Goal: Transaction & Acquisition: Obtain resource

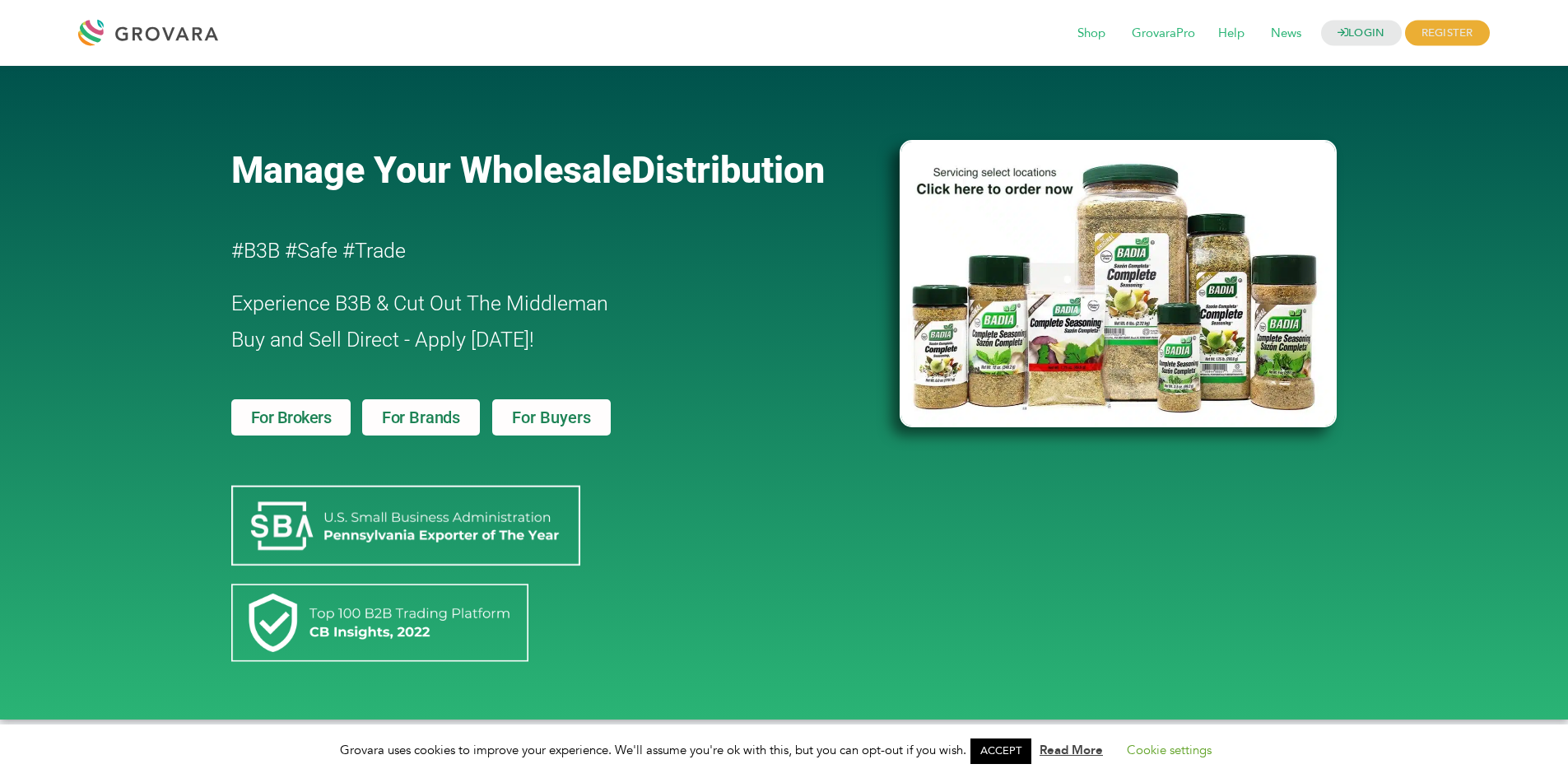
click at [1009, 758] on link "ACCEPT" at bounding box center [1001, 752] width 61 height 25
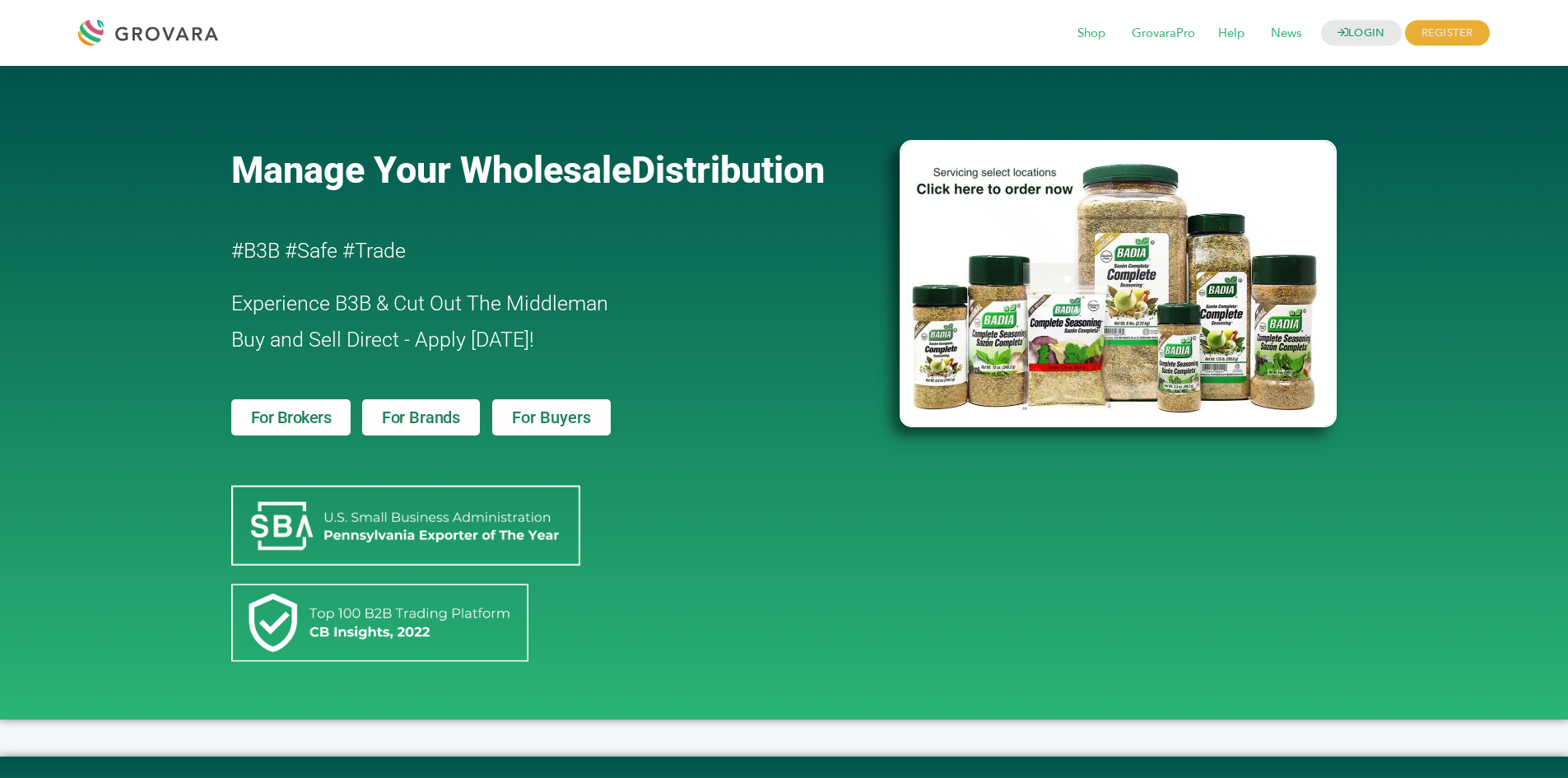
click at [514, 418] on span "For Buyers" at bounding box center [551, 417] width 79 height 16
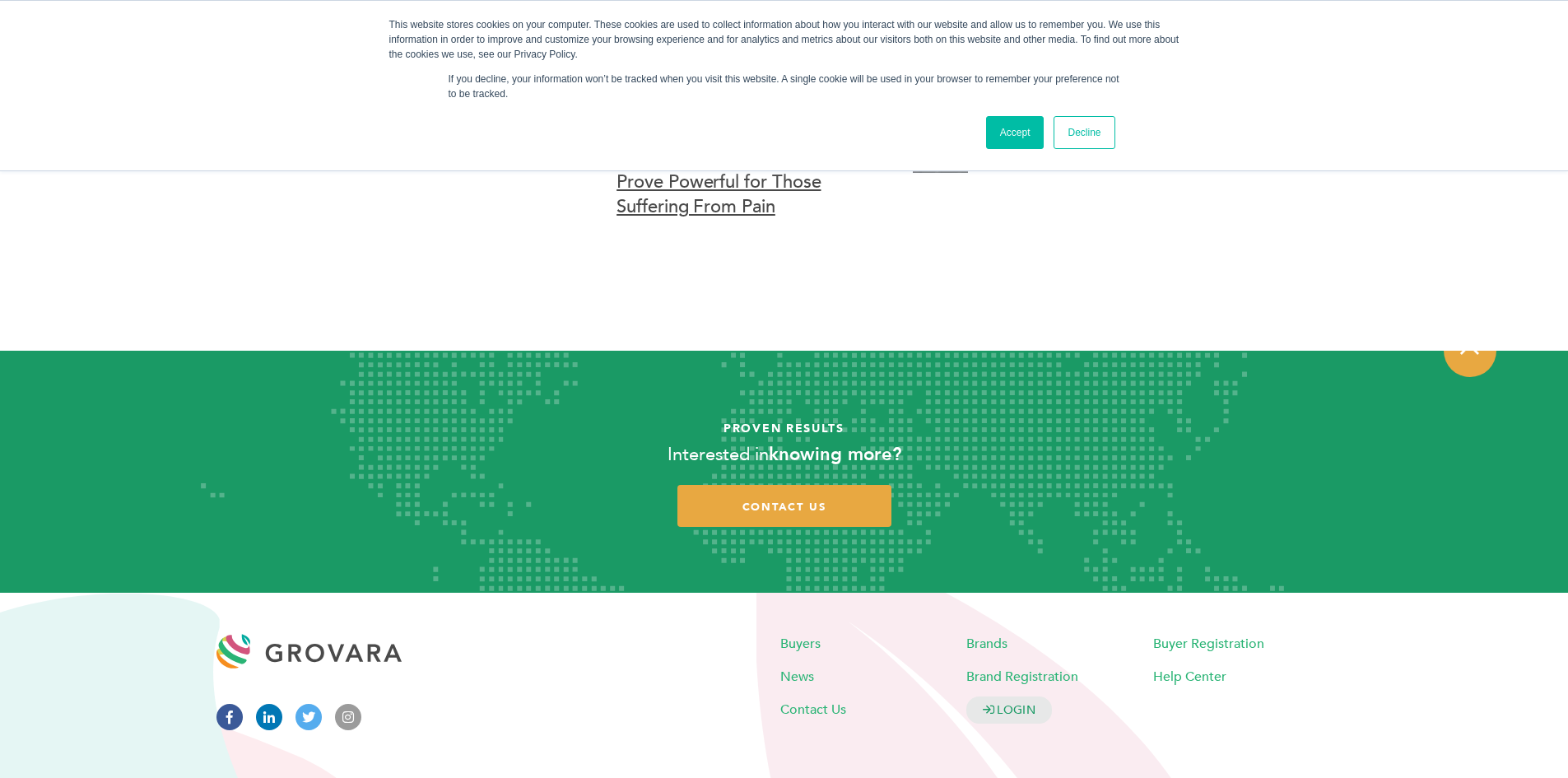
scroll to position [4895, 0]
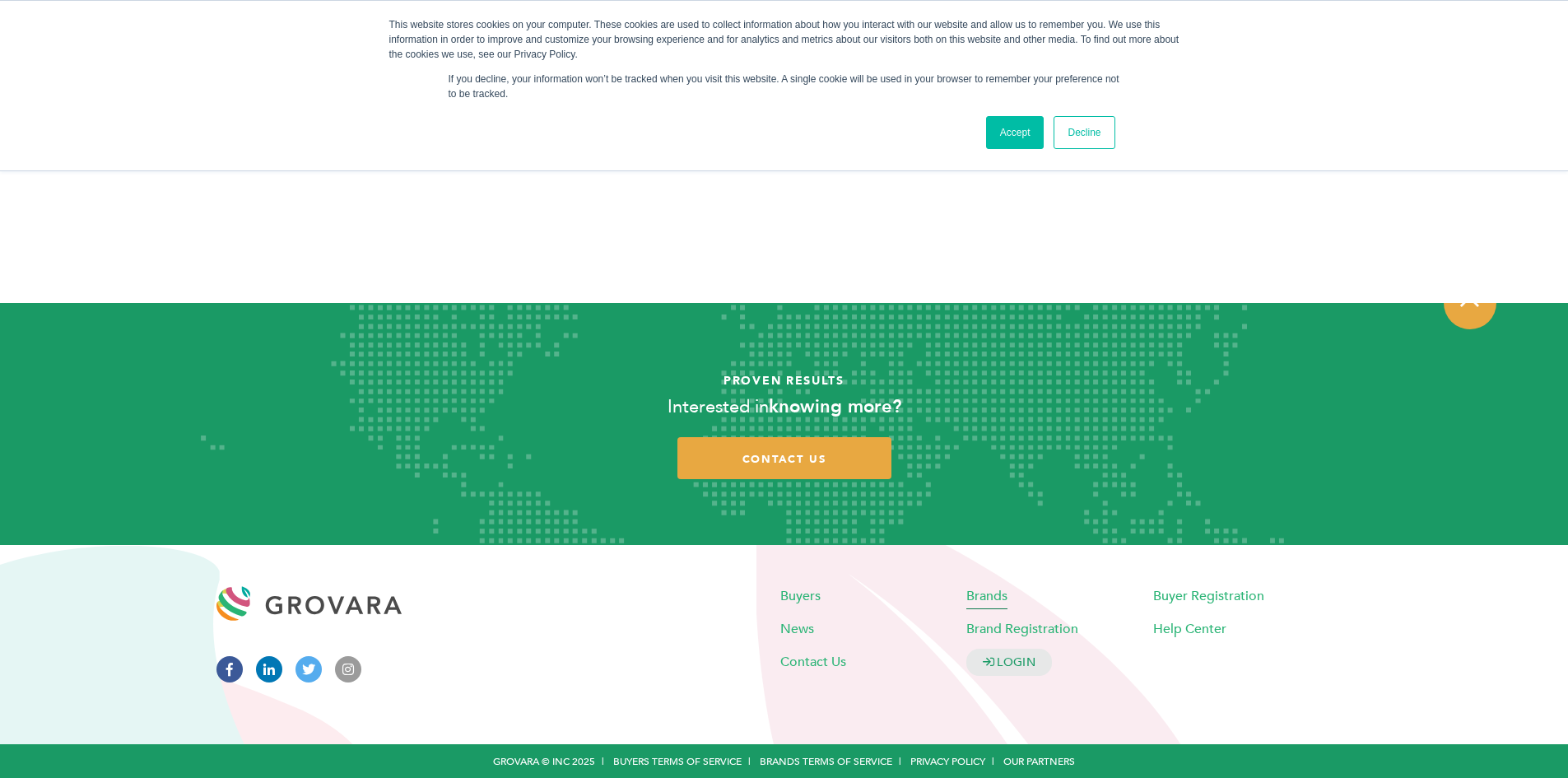
click at [979, 597] on span "Brands" at bounding box center [986, 594] width 41 height 18
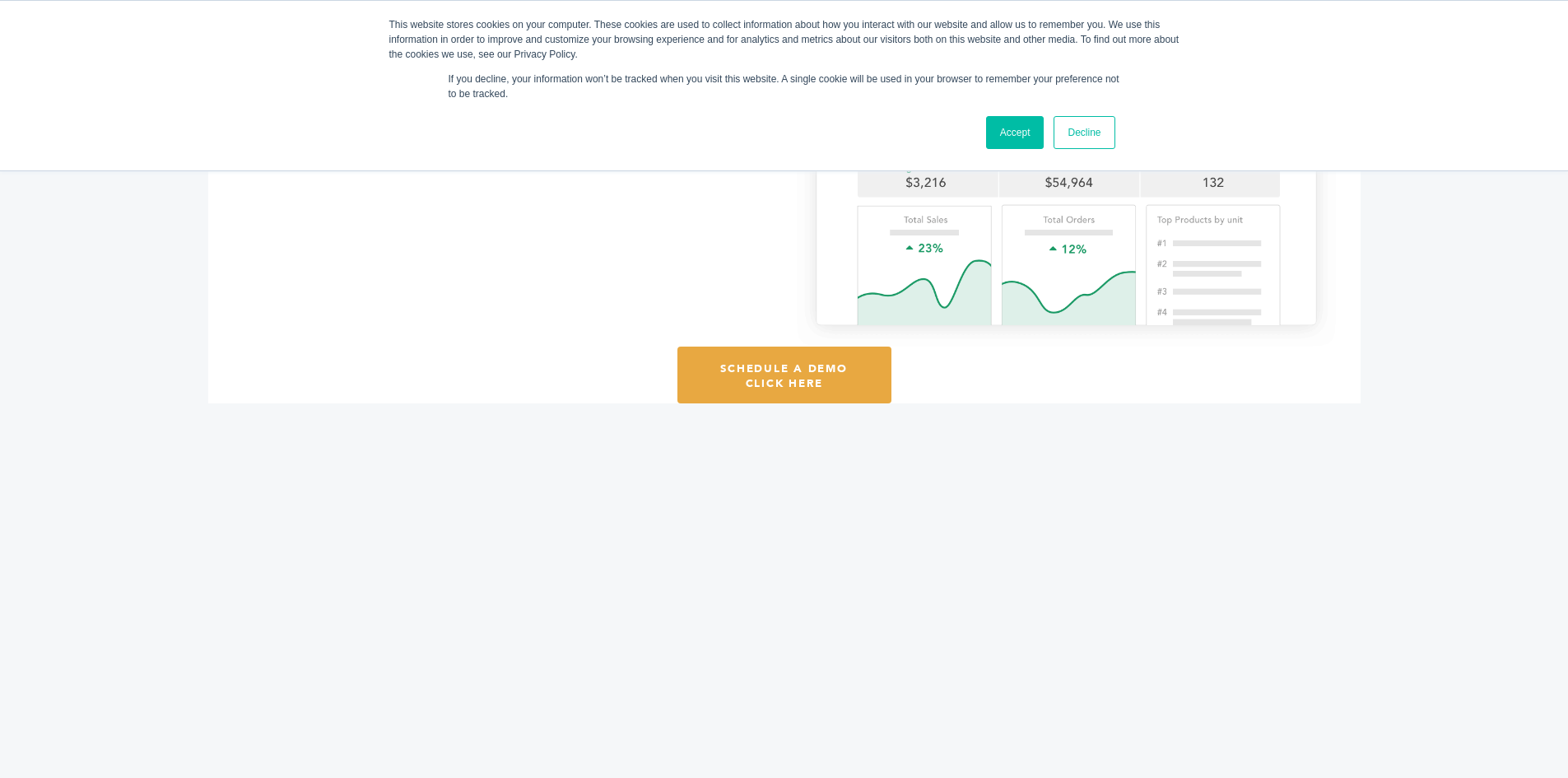
scroll to position [1683, 0]
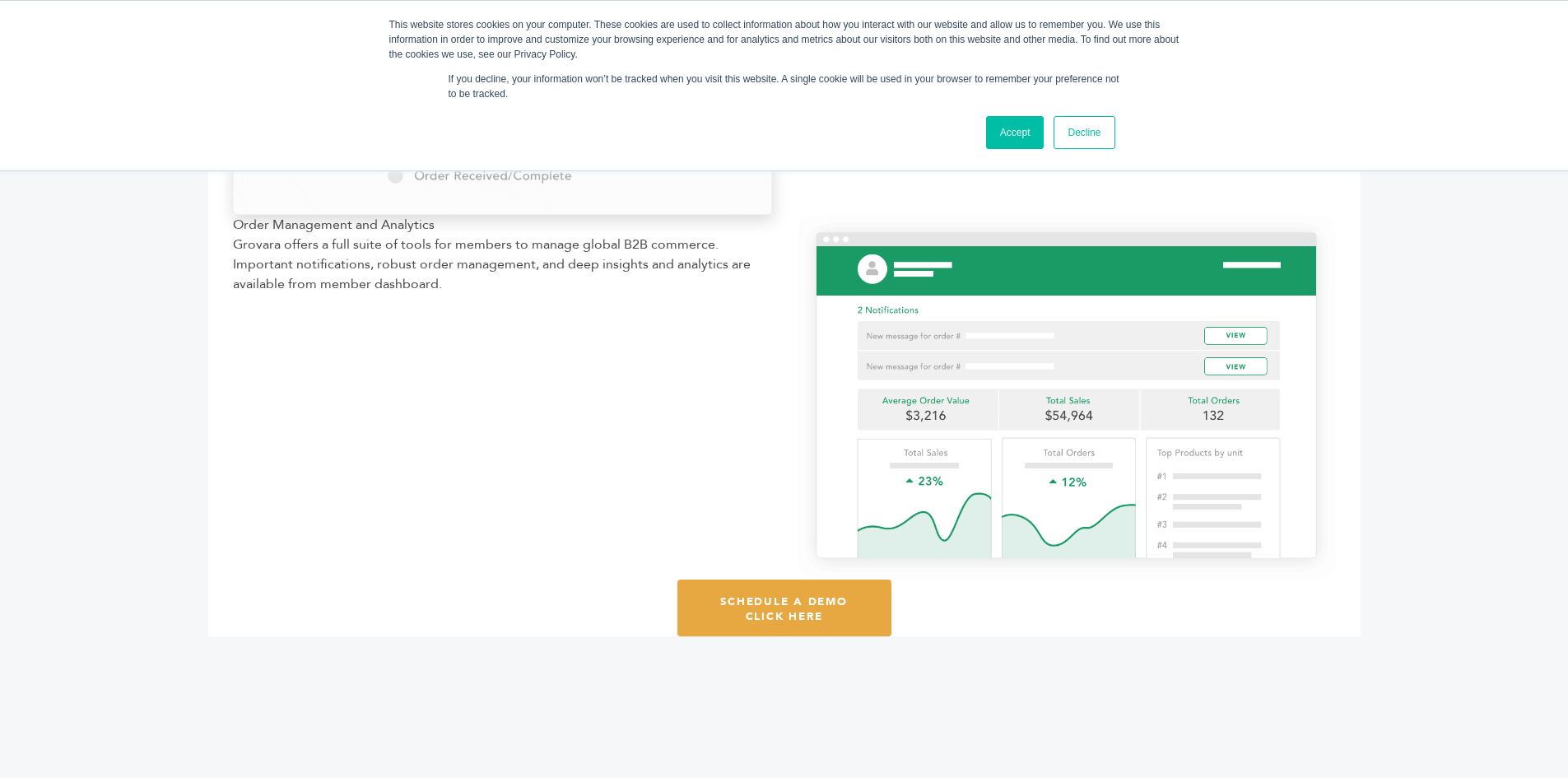
click at [1028, 126] on link "Accept" at bounding box center [1015, 132] width 58 height 33
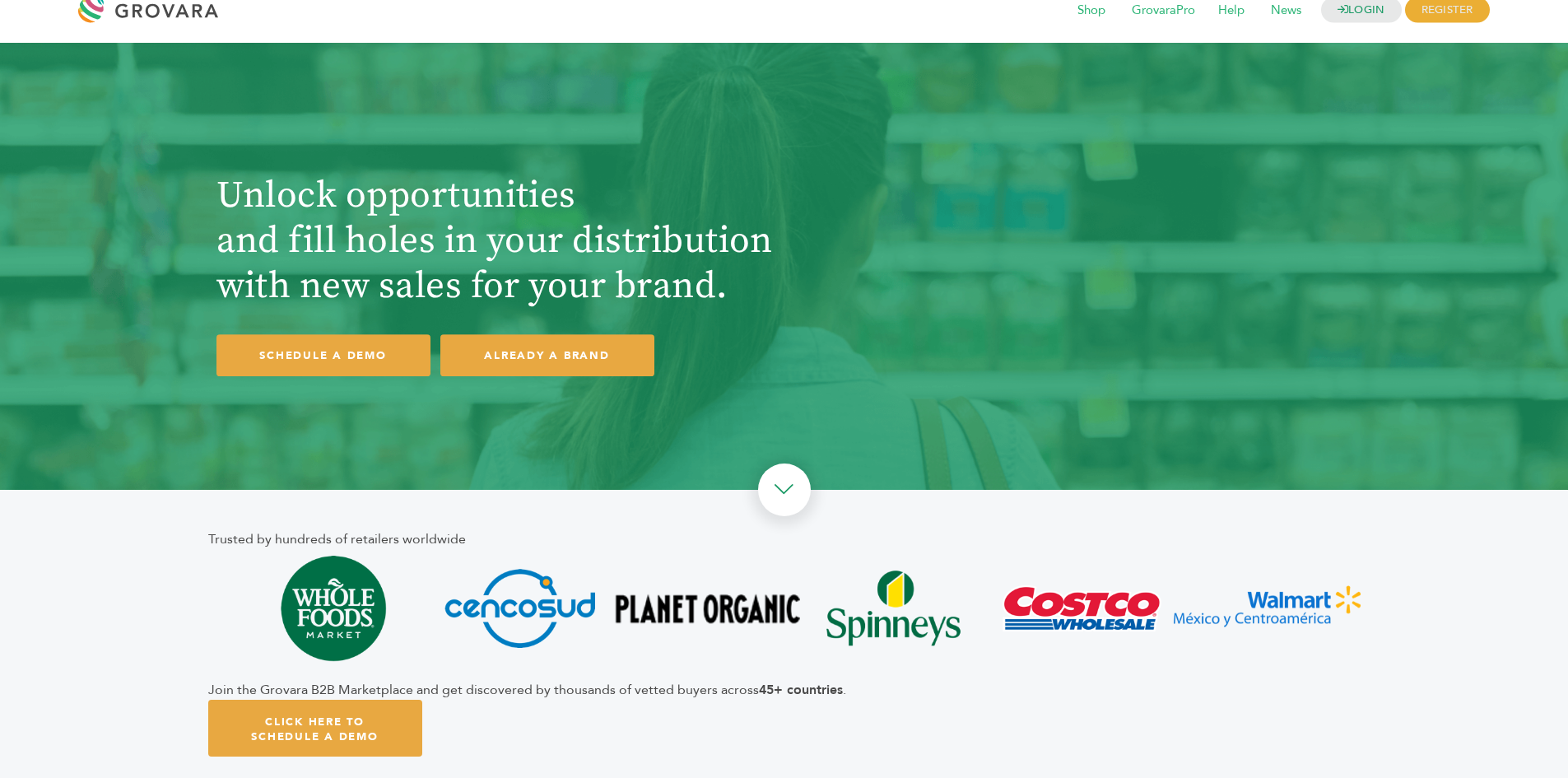
scroll to position [17, 0]
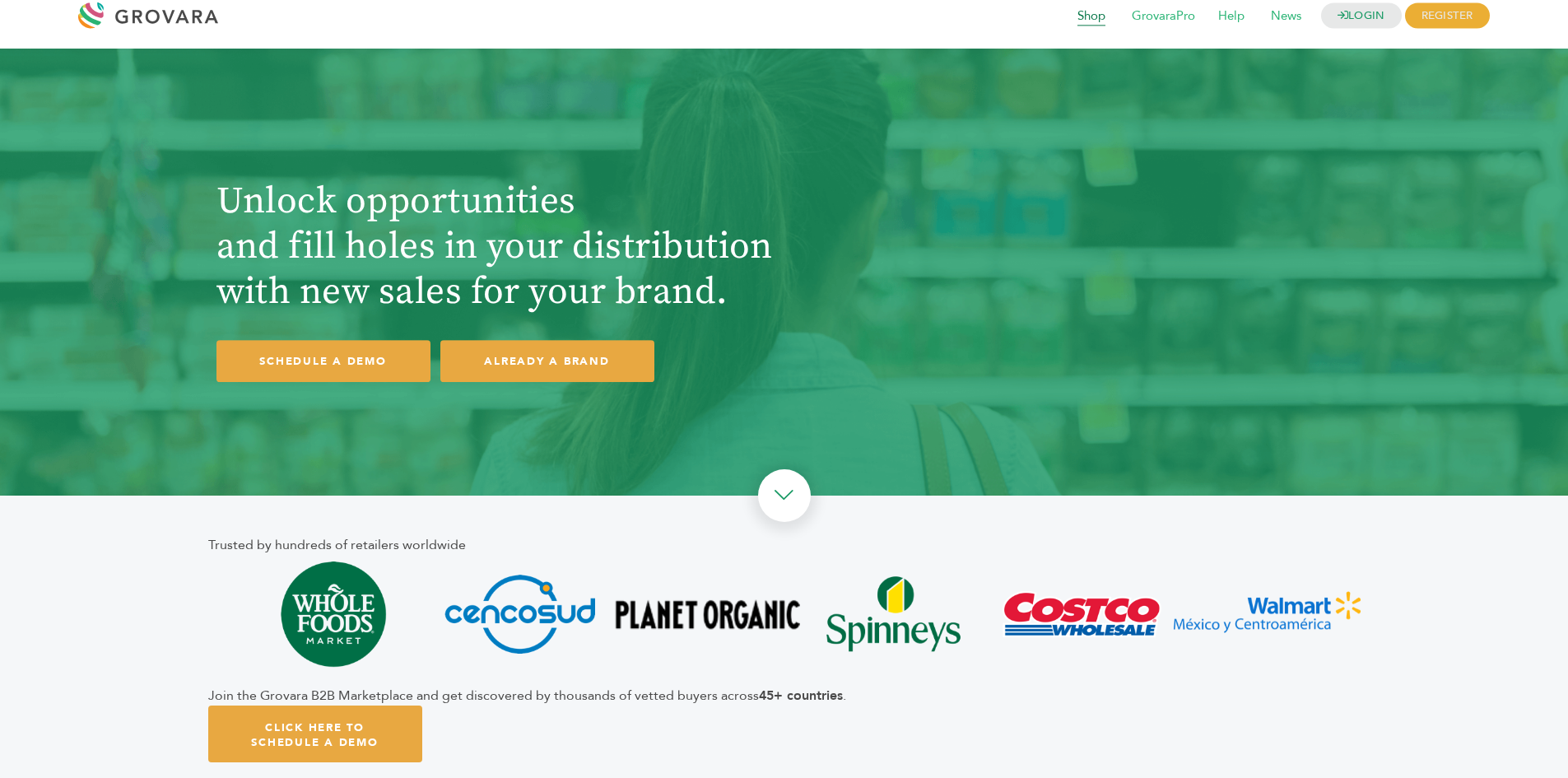
click at [1088, 15] on span "Shop" at bounding box center [1091, 16] width 51 height 31
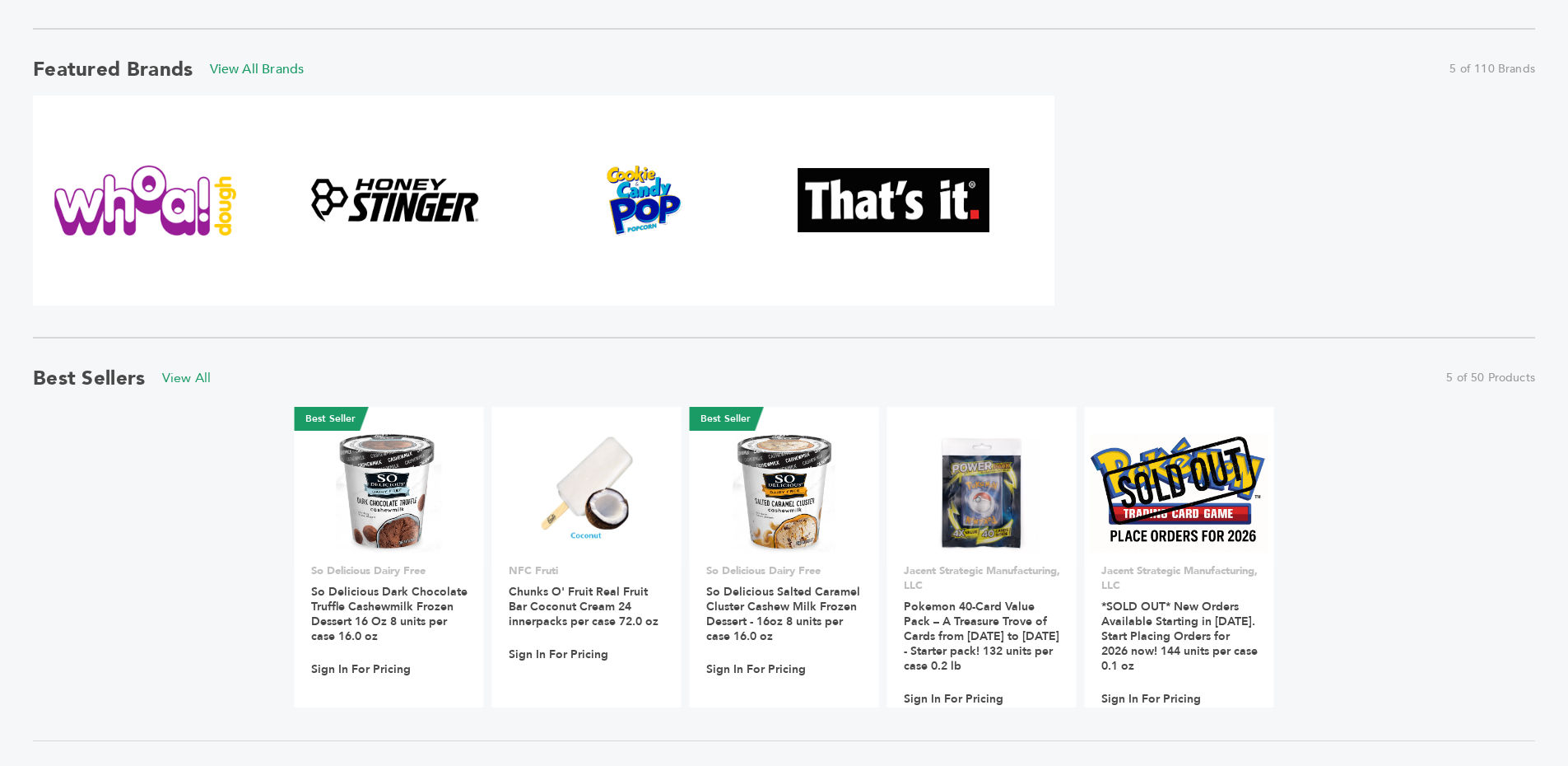
scroll to position [157, 0]
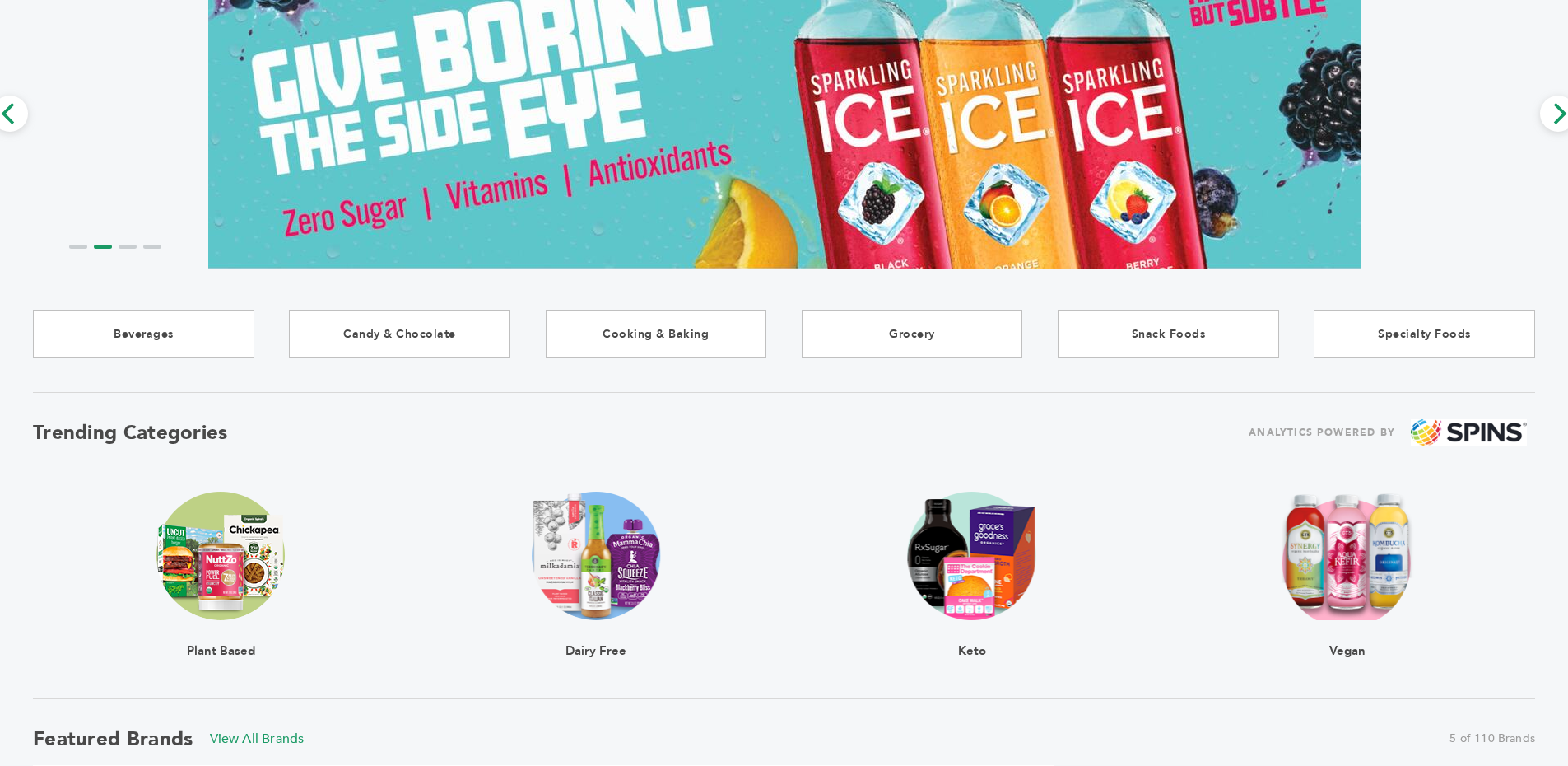
click at [246, 572] on img at bounding box center [221, 555] width 128 height 129
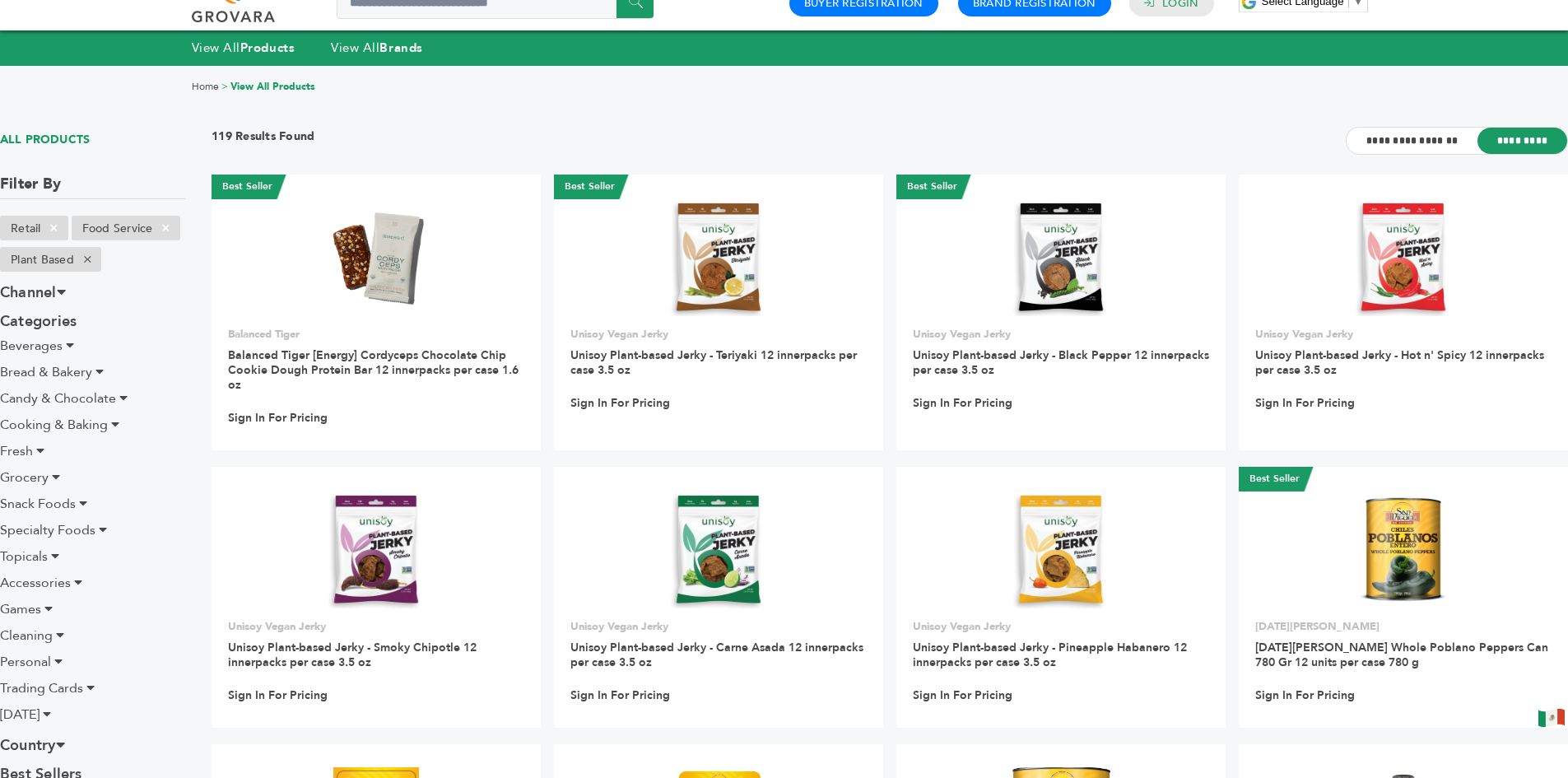
scroll to position [21, 0]
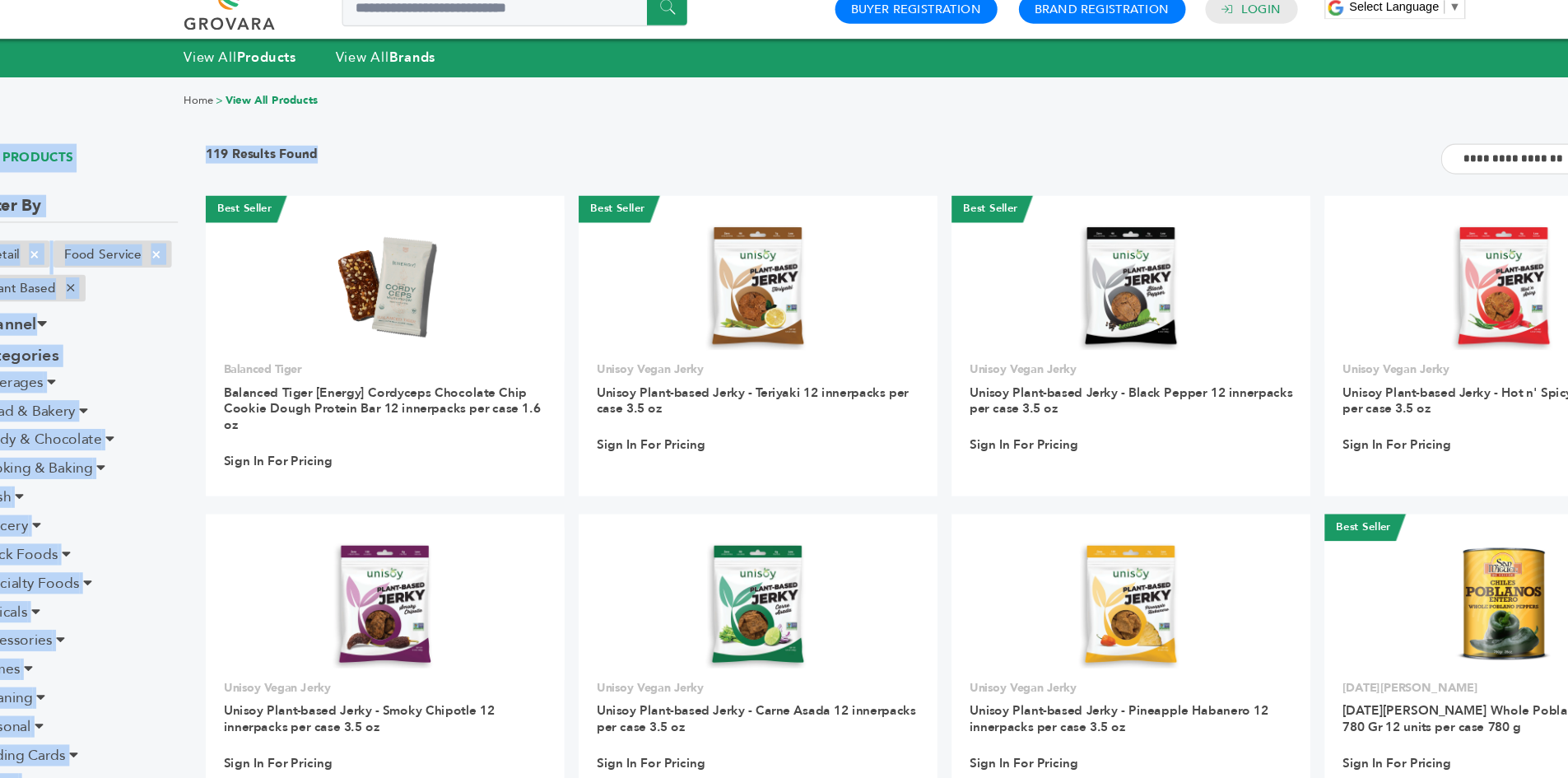
drag, startPoint x: 378, startPoint y: 96, endPoint x: 385, endPoint y: 162, distance: 66.4
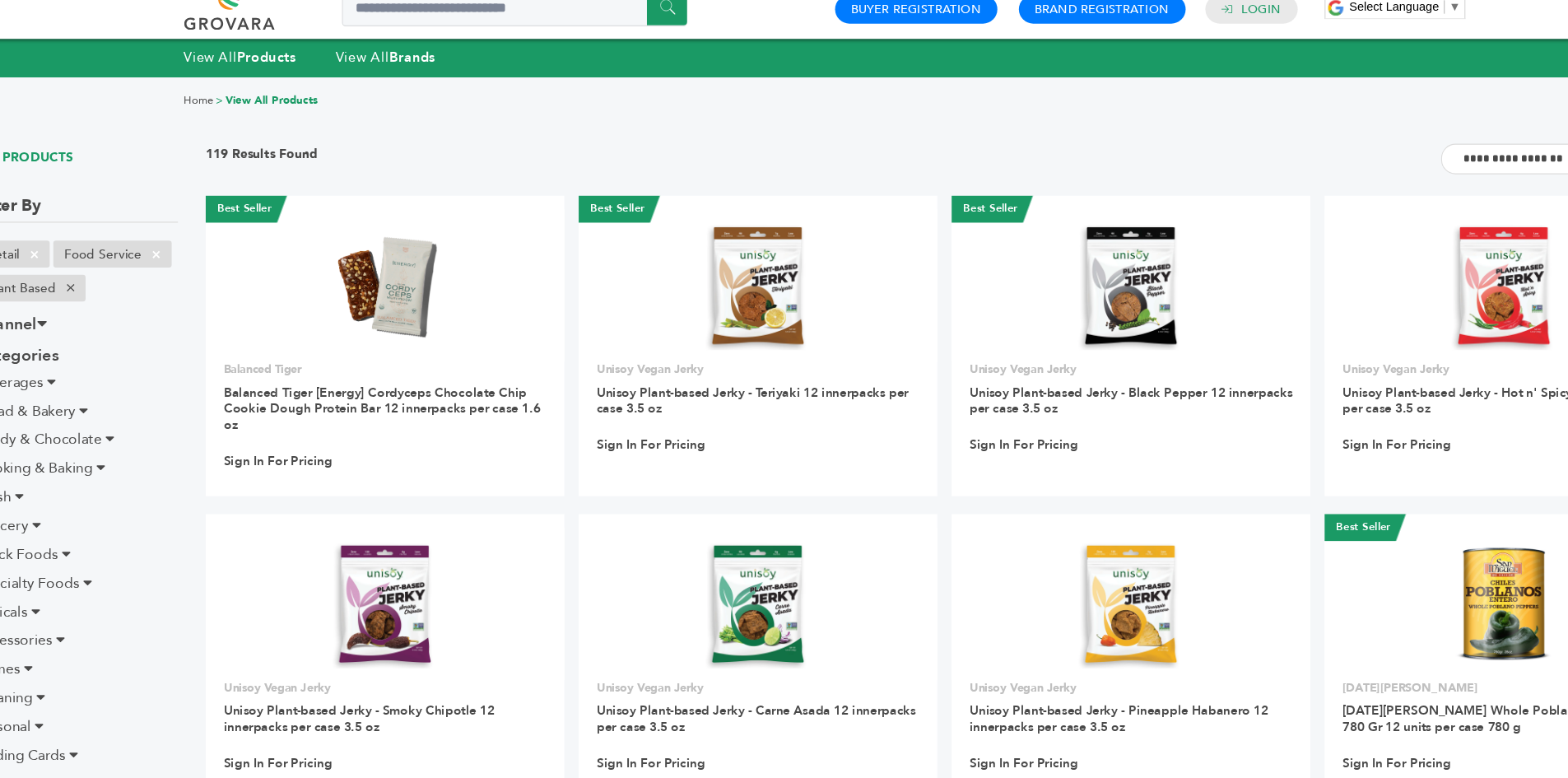
drag, startPoint x: 385, startPoint y: 162, endPoint x: 385, endPoint y: 144, distance: 18.0
click at [385, 144] on div "**********" at bounding box center [889, 156] width 1357 height 48
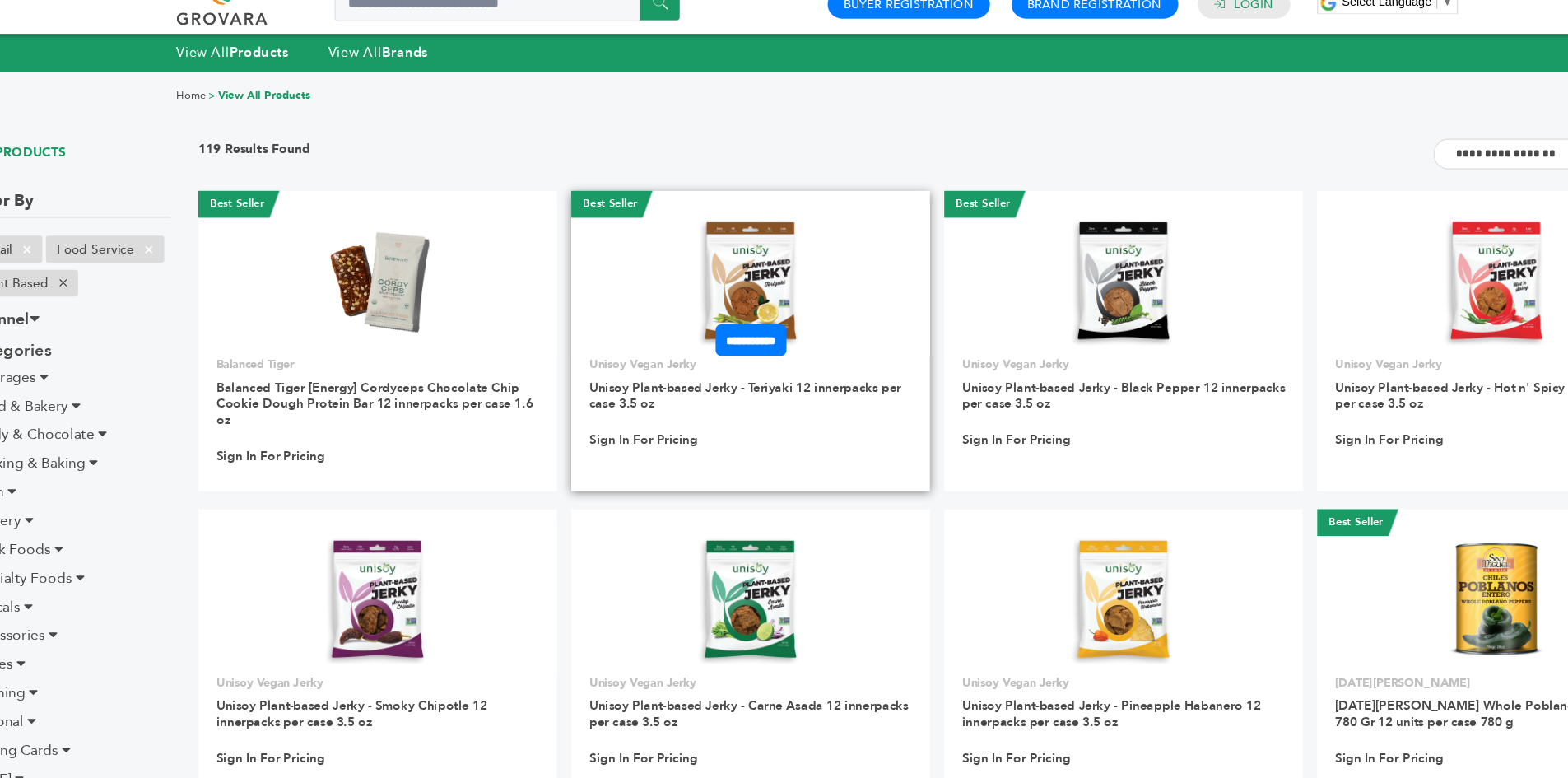
click at [713, 299] on img at bounding box center [718, 262] width 119 height 119
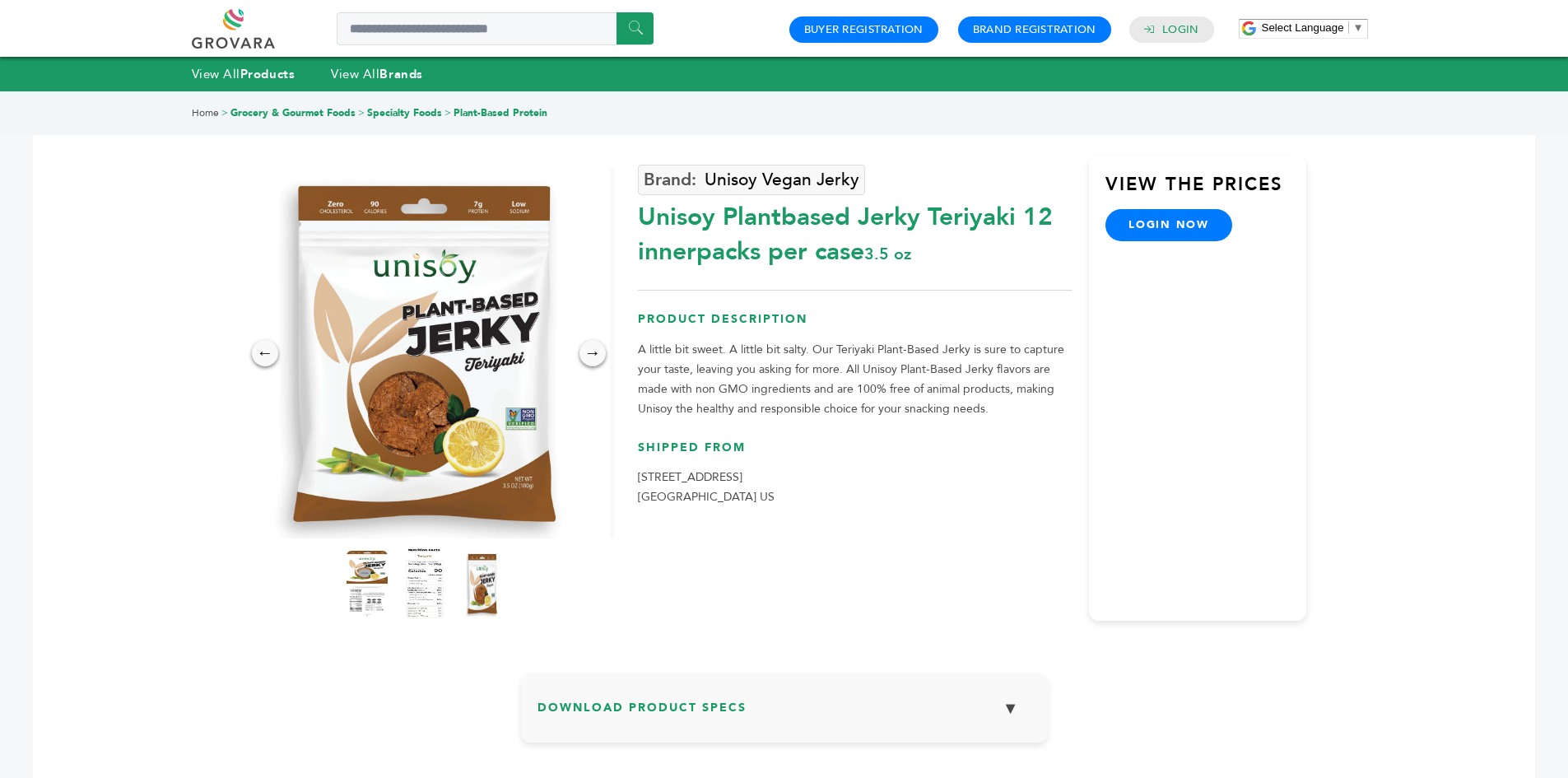
click at [428, 591] on img at bounding box center [424, 584] width 46 height 73
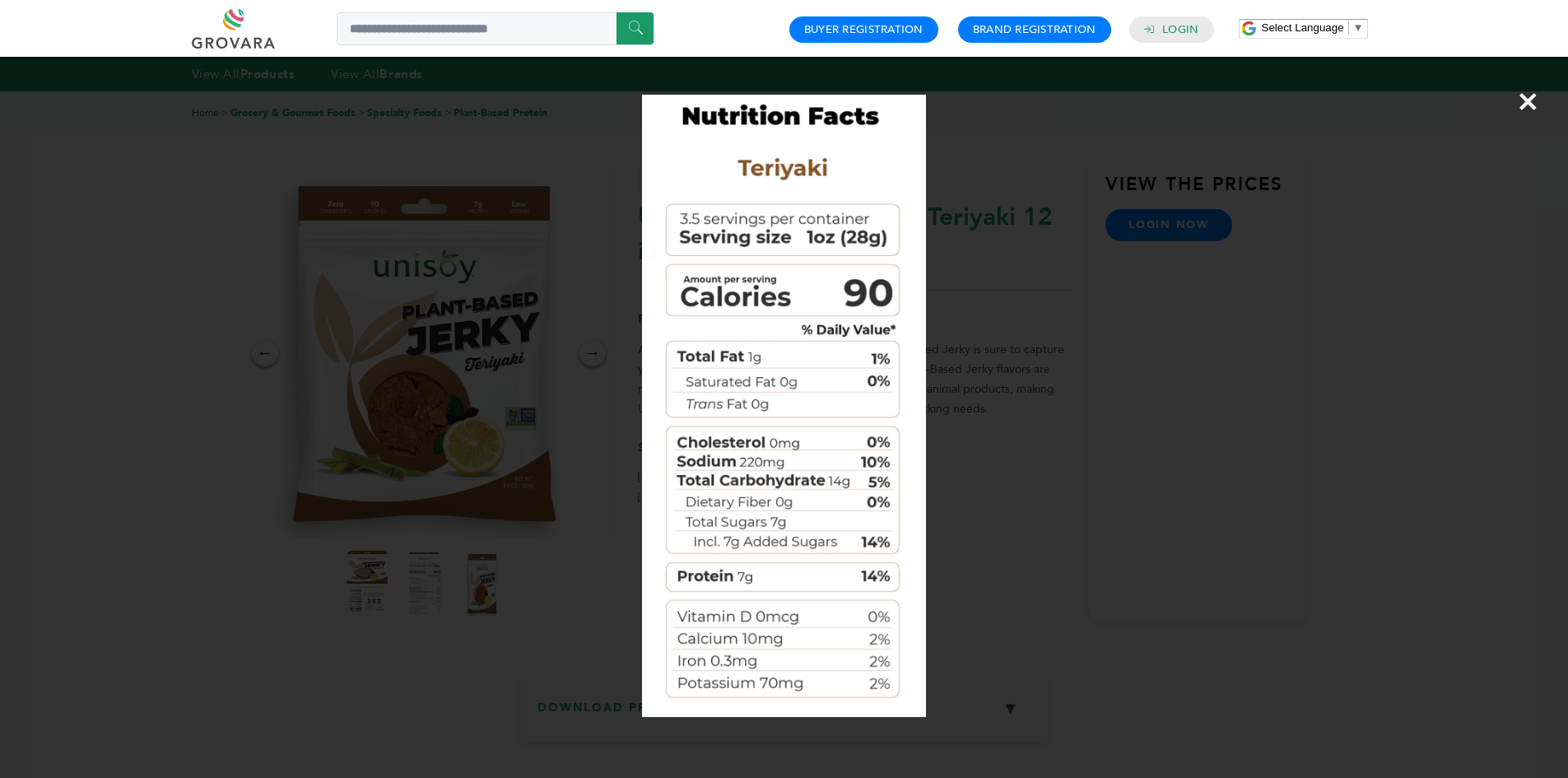
click at [600, 336] on div "×" at bounding box center [784, 389] width 1568 height 778
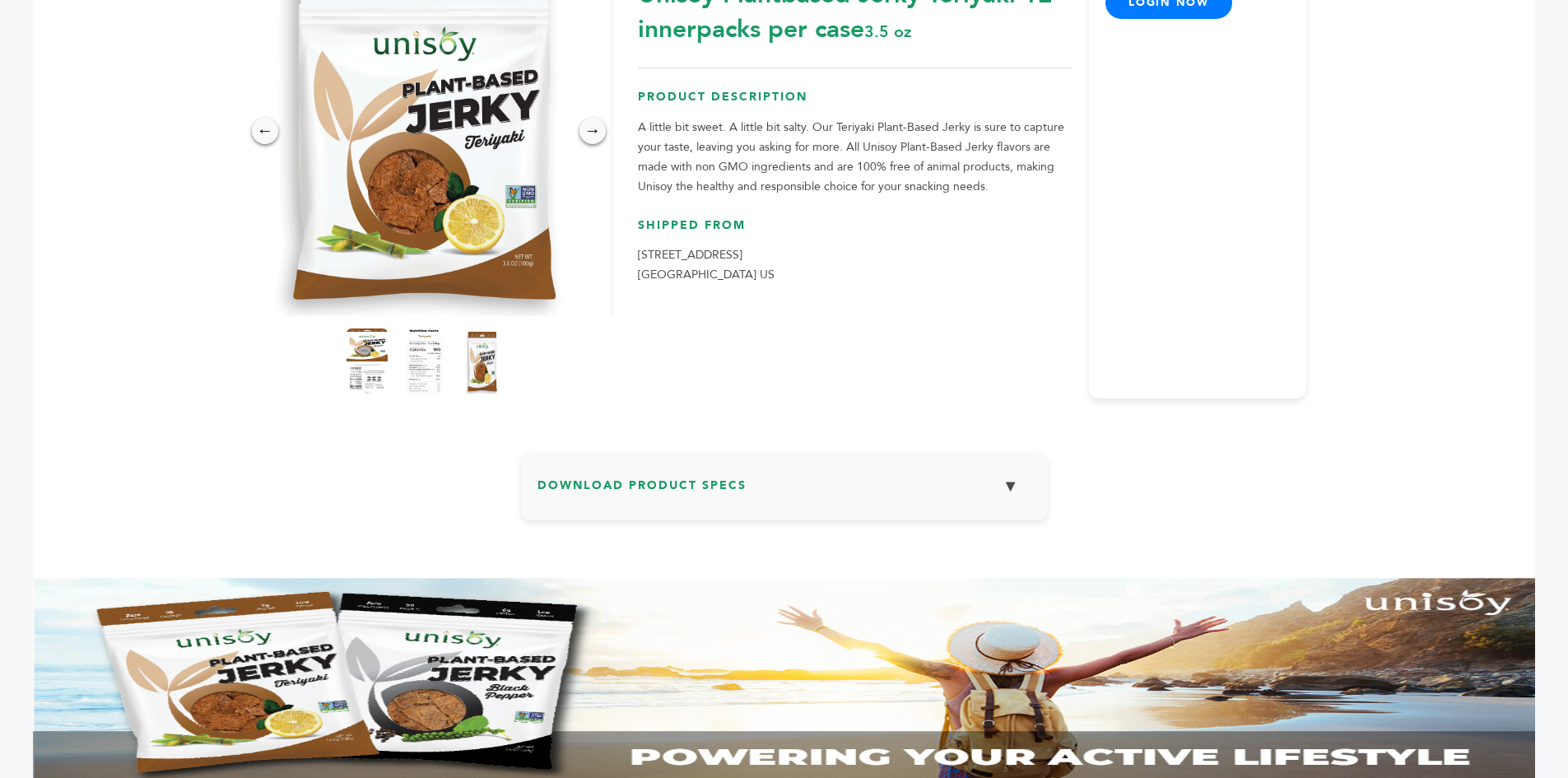
scroll to position [299, 0]
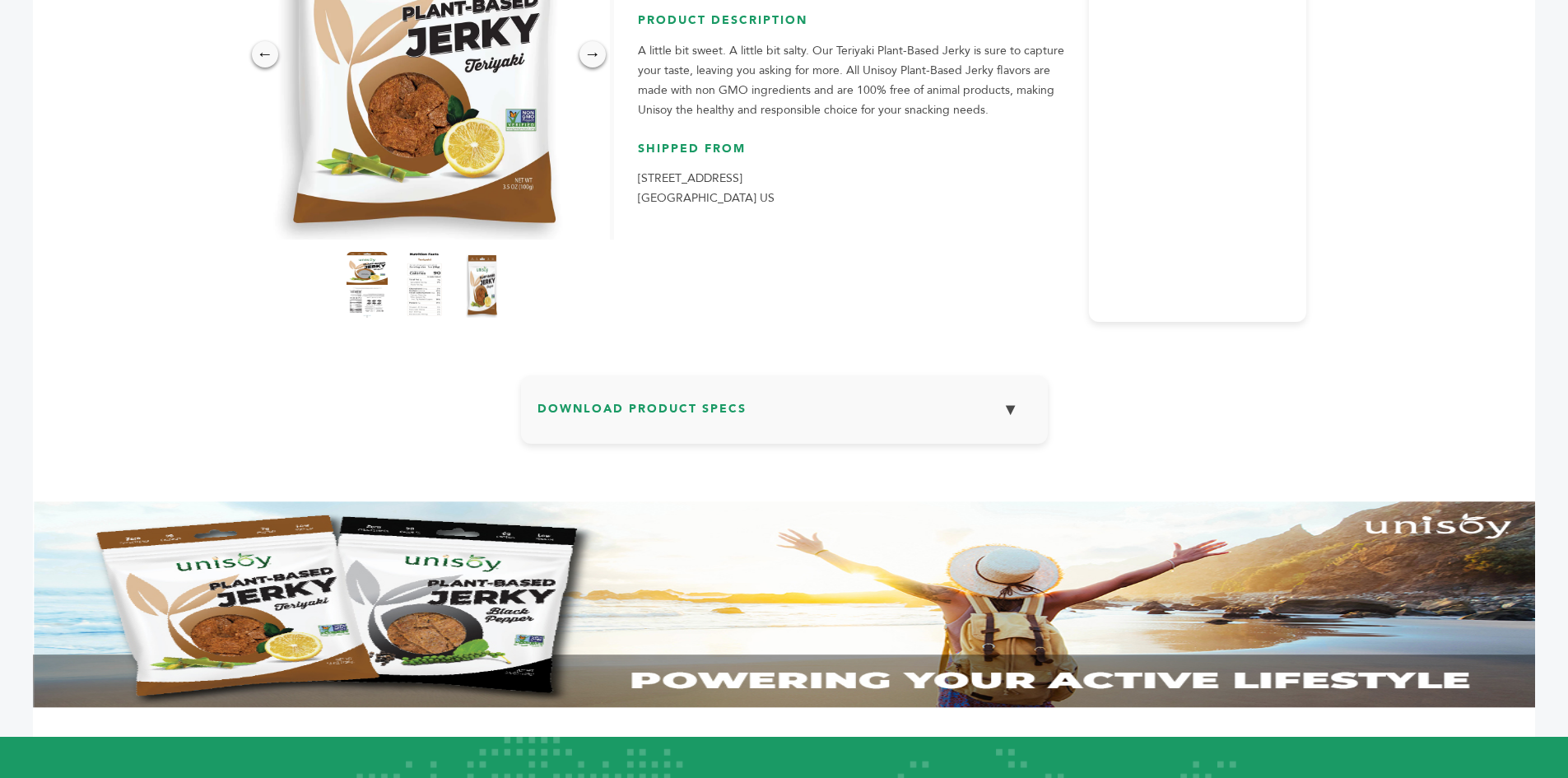
click at [1012, 402] on button "▼" at bounding box center [1010, 410] width 41 height 36
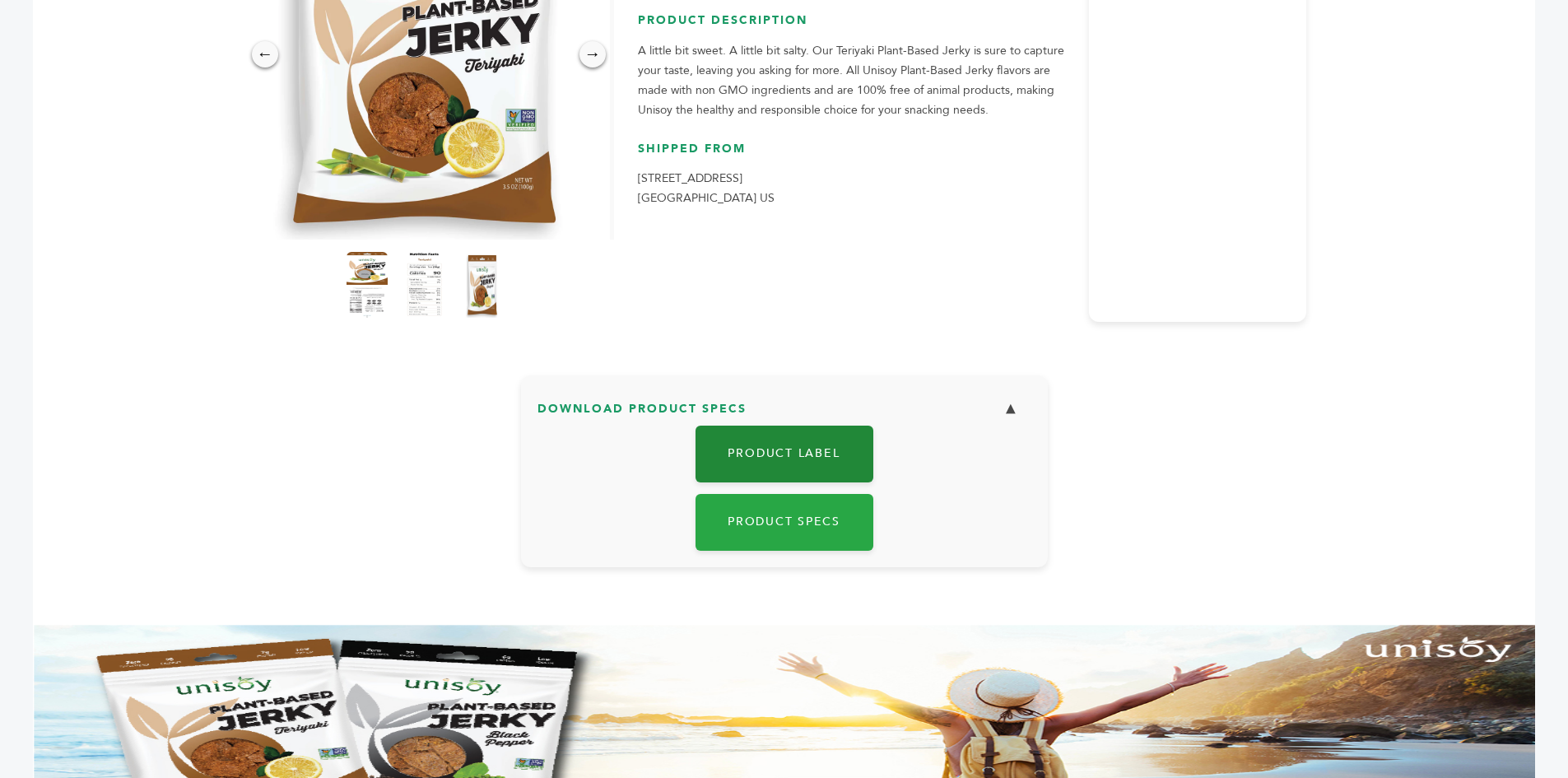
click at [844, 451] on link "Product Label" at bounding box center [784, 453] width 178 height 57
